Goal: Task Accomplishment & Management: Manage account settings

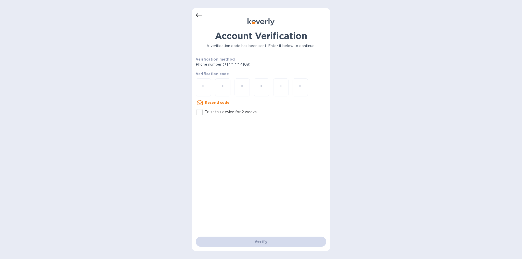
click at [197, 112] on input "Trust this device for 2 weeks" at bounding box center [199, 112] width 11 height 11
checkbox input "true"
click at [205, 87] on input "number" at bounding box center [203, 87] width 7 height 9
paste input "4"
type input "4"
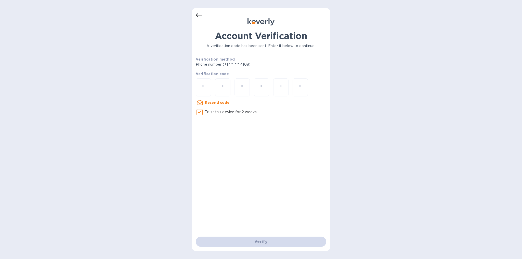
type input "9"
type input "2"
type input "1"
type input "2"
type input "4"
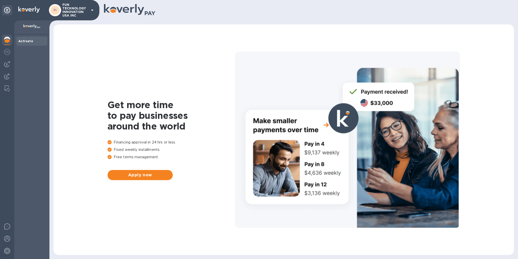
click at [33, 43] on div "Activate" at bounding box center [31, 41] width 27 height 5
click at [4, 49] on div at bounding box center [7, 52] width 10 height 11
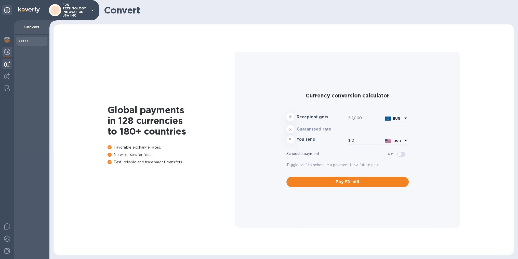
type input "1,172.34"
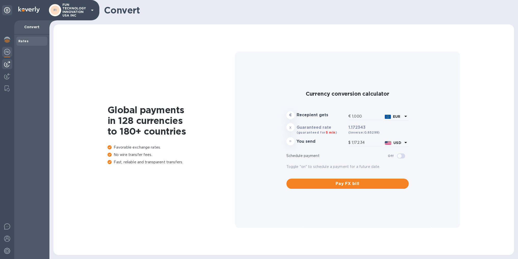
click at [4, 60] on div at bounding box center [7, 64] width 10 height 10
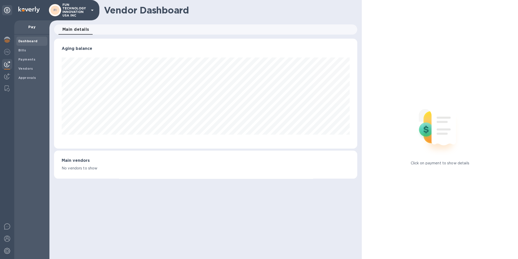
scroll to position [110, 303]
click at [34, 50] on span "Bills" at bounding box center [31, 50] width 27 height 5
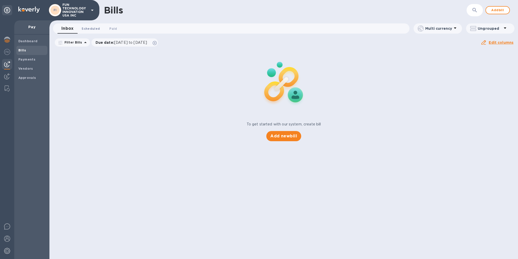
click at [96, 28] on span "Scheduled 0" at bounding box center [91, 28] width 18 height 5
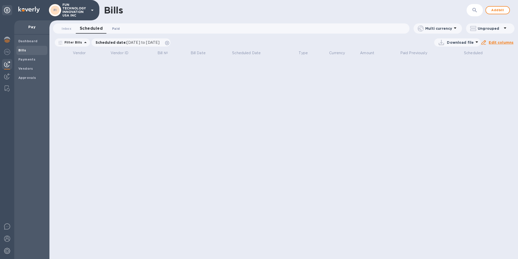
click at [115, 29] on span "Paid 0" at bounding box center [116, 28] width 8 height 5
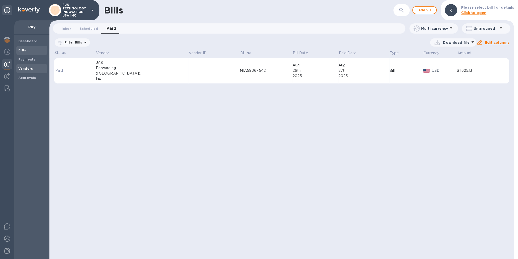
click at [25, 68] on b "Vendors" at bounding box center [25, 69] width 15 height 4
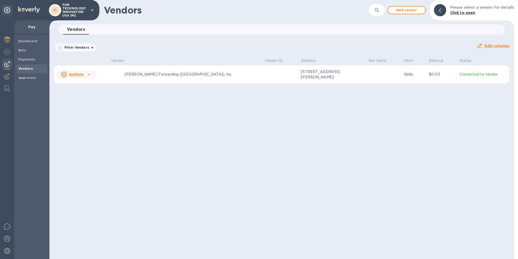
click at [301, 77] on p "6165 Barfield Rd, Atlanta, GA 30328 US" at bounding box center [326, 74] width 51 height 11
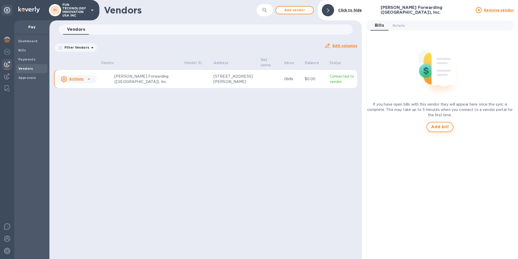
click at [439, 129] on span "Add bill" at bounding box center [440, 127] width 18 height 6
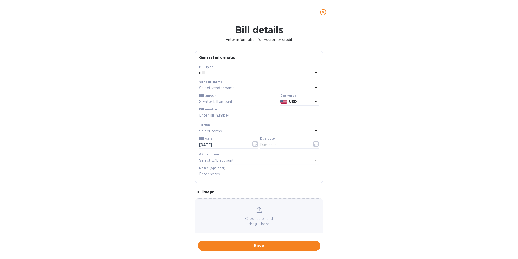
type input "09/03/2025"
click at [469, 156] on div "Bill details Enter information for your bill or credit General information Save…" at bounding box center [259, 141] width 518 height 235
click at [211, 102] on input "text" at bounding box center [238, 102] width 79 height 8
type input "215"
click at [225, 116] on input "text" at bounding box center [259, 116] width 120 height 8
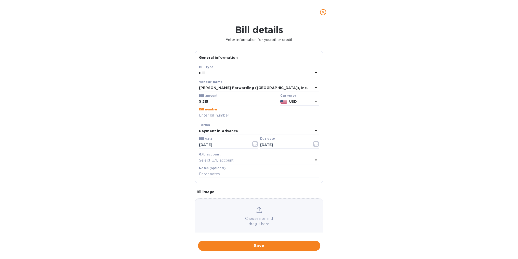
paste input "MIA59047604"
type input "MIA59047604"
click at [228, 133] on b "Payment in Advance" at bounding box center [218, 131] width 39 height 4
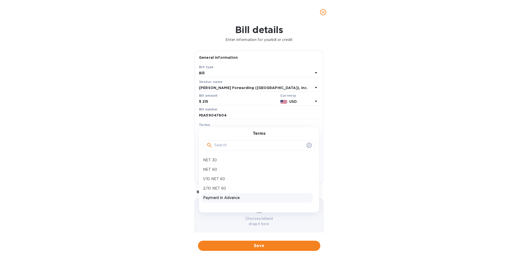
click at [234, 200] on p "Payment in Advance" at bounding box center [257, 197] width 108 height 5
click at [256, 211] on icon at bounding box center [259, 210] width 6 height 6
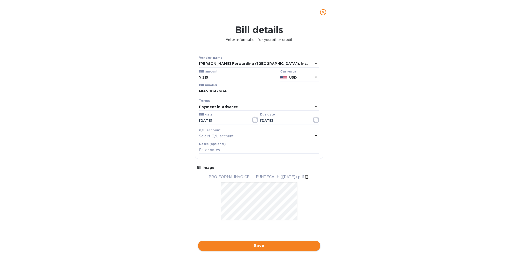
click at [263, 247] on span "Save" at bounding box center [259, 246] width 114 height 6
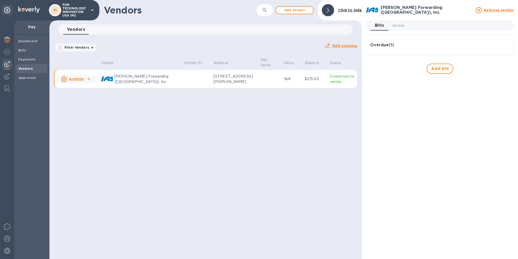
click at [384, 45] on h3 "Overdue ( 1 )" at bounding box center [382, 45] width 24 height 5
click at [481, 69] on div "Bill Date Sep 3rd 2025" at bounding box center [471, 63] width 67 height 15
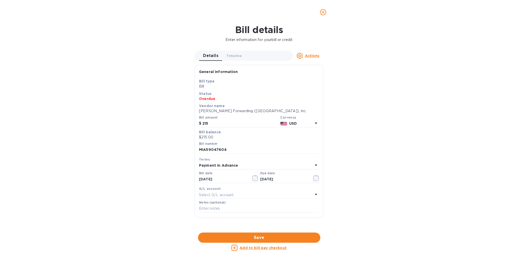
click at [259, 249] on u "Add to bill pay checkout" at bounding box center [262, 248] width 47 height 4
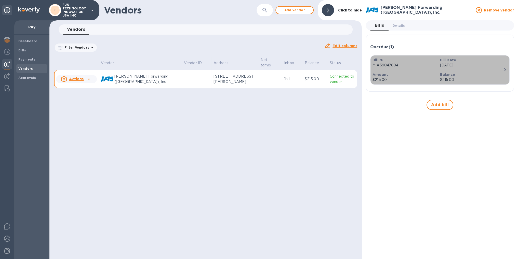
click at [469, 74] on p "Balance" at bounding box center [471, 74] width 63 height 5
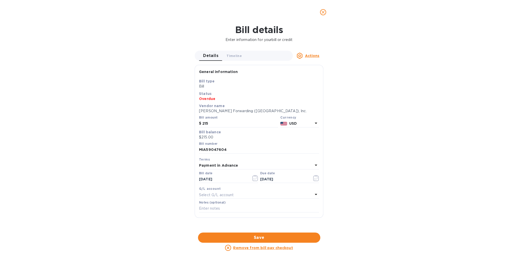
click at [310, 56] on u "Actions" at bounding box center [312, 56] width 15 height 4
click at [311, 56] on div at bounding box center [259, 129] width 518 height 259
click at [239, 57] on span "Timeline 0" at bounding box center [233, 55] width 15 height 5
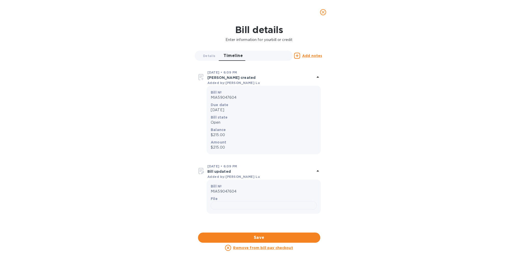
click at [323, 14] on icon "close" at bounding box center [322, 12] width 5 height 5
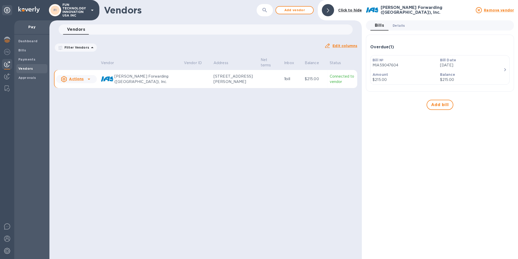
click at [398, 25] on span "Details 0" at bounding box center [398, 25] width 12 height 5
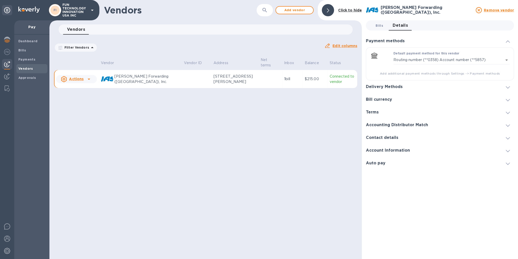
click at [380, 26] on span "Bills 0" at bounding box center [379, 25] width 8 height 5
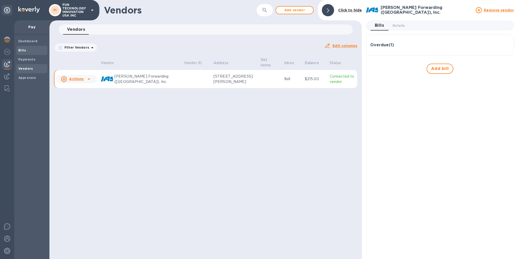
click at [29, 51] on span "Bills" at bounding box center [31, 50] width 27 height 5
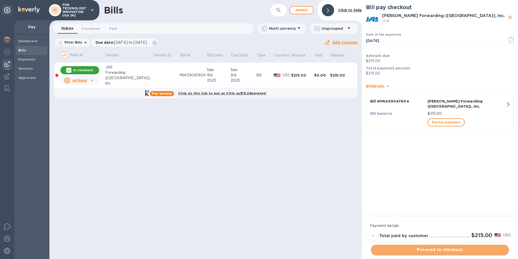
click at [451, 249] on span "Proceed to checkout" at bounding box center [440, 250] width 130 height 6
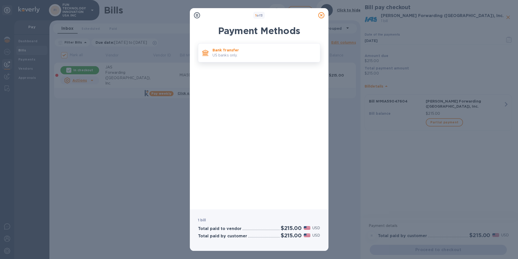
click at [237, 52] on p "Bank Transfer" at bounding box center [263, 50] width 103 height 5
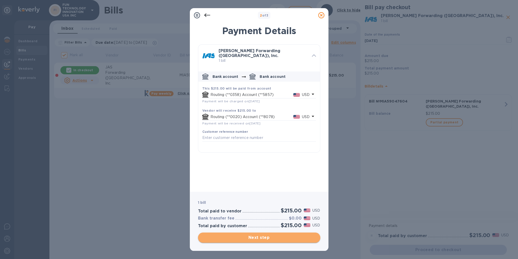
click at [257, 238] on span "Next step" at bounding box center [259, 238] width 114 height 6
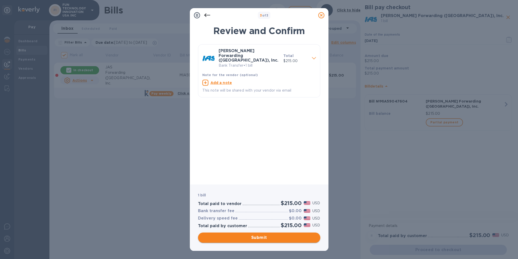
click at [257, 238] on span "Submit" at bounding box center [259, 238] width 114 height 6
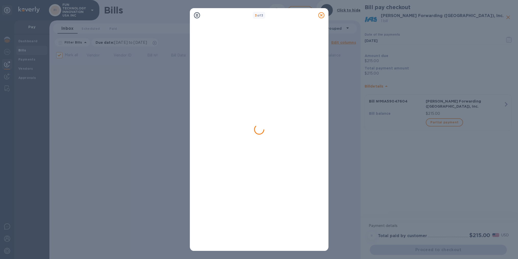
checkbox input "false"
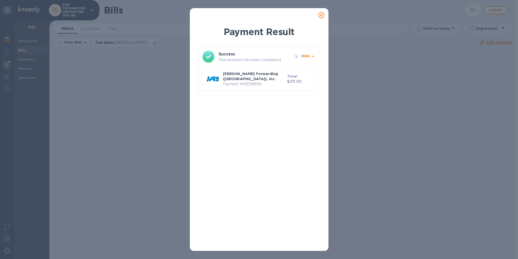
click at [321, 16] on icon at bounding box center [321, 15] width 6 height 6
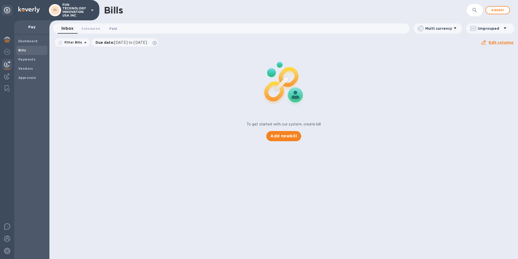
click at [112, 28] on span "Paid 0" at bounding box center [113, 28] width 8 height 5
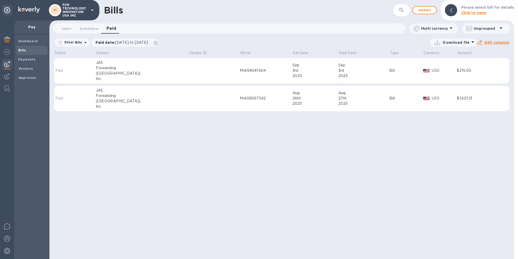
click at [315, 72] on div "3rd" at bounding box center [315, 70] width 46 height 5
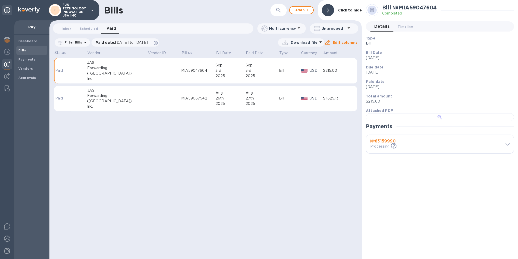
scroll to position [103, 0]
click at [390, 144] on b "№ 83159990" at bounding box center [382, 141] width 25 height 5
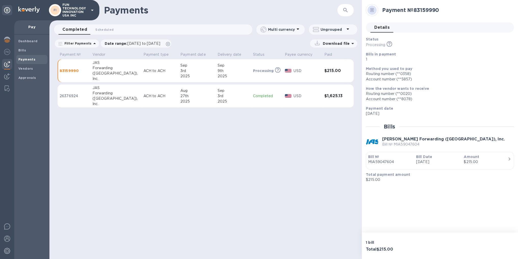
click at [142, 140] on div "Payments ​ Completed 0 Scheduled 0 Multi currency Ungrouped Filter Payments Dat…" at bounding box center [205, 129] width 312 height 259
click at [294, 141] on div "Payments ​ Completed 0 Scheduled 0 Multi currency Ungrouped Filter Payments Dat…" at bounding box center [205, 129] width 312 height 259
click at [251, 74] on td "Processing This payment is under compliance review, which may take up to 3 busi…" at bounding box center [267, 70] width 32 height 23
click at [113, 28] on button "Scheduled 0" at bounding box center [104, 29] width 26 height 10
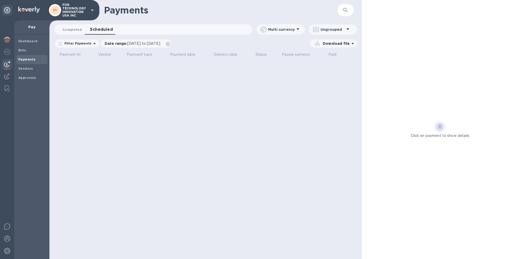
click at [80, 31] on span "Completed 0" at bounding box center [71, 29] width 19 height 5
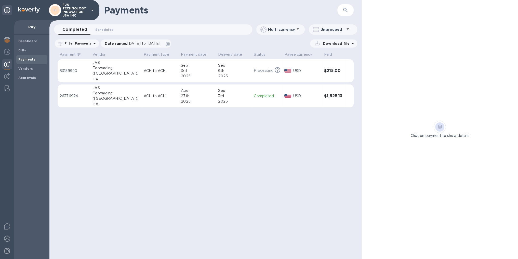
click at [273, 71] on div "This payment is under compliance review, which may take up to 3 business days." at bounding box center [276, 70] width 6 height 5
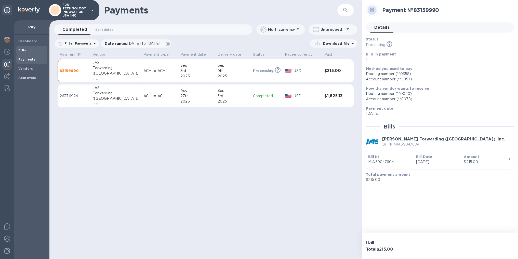
click at [31, 49] on span "Bills" at bounding box center [31, 50] width 27 height 5
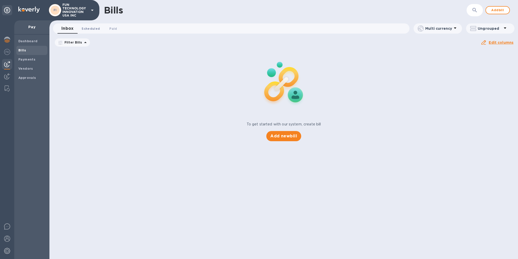
click at [90, 28] on span "Scheduled 0" at bounding box center [91, 28] width 18 height 5
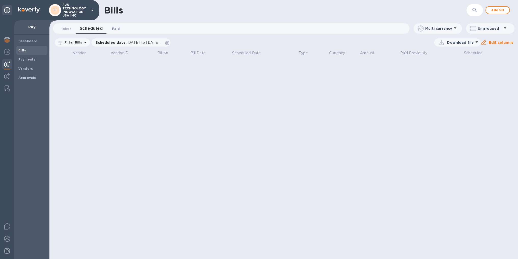
click at [113, 28] on span "Paid 0" at bounding box center [116, 28] width 8 height 5
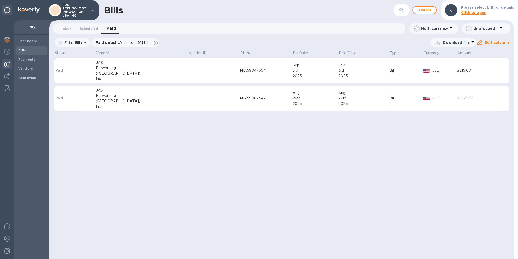
click at [240, 68] on div "MIA59047604" at bounding box center [266, 70] width 52 height 5
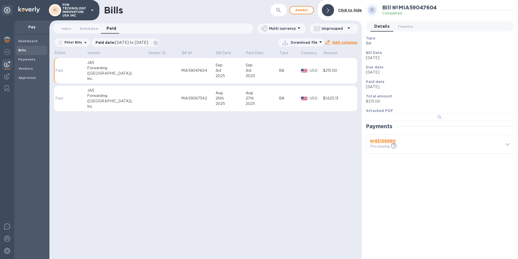
scroll to position [103, 0]
click at [379, 144] on b "№ 83159990" at bounding box center [382, 141] width 25 height 5
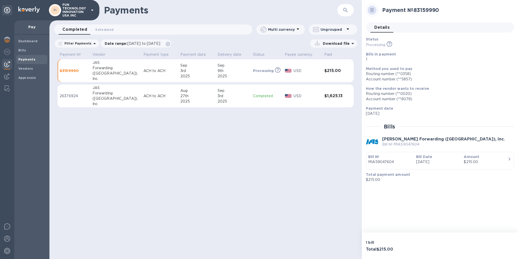
click at [281, 206] on div "Payments ​ Completed 0 Scheduled 0 Multi currency Ungrouped Filter Payments Dat…" at bounding box center [205, 129] width 312 height 259
